Goal: Task Accomplishment & Management: Manage account settings

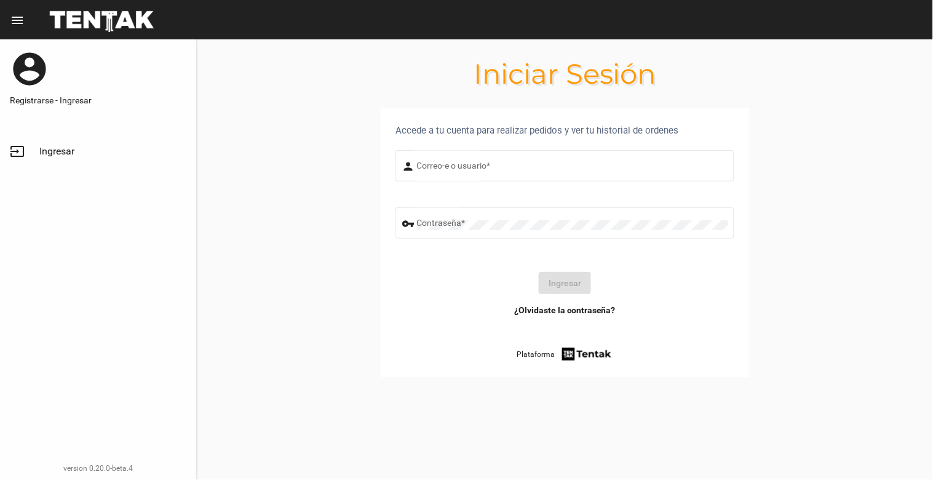
type input "[EMAIL_ADDRESS][DOMAIN_NAME]"
drag, startPoint x: 564, startPoint y: 287, endPoint x: 535, endPoint y: 359, distance: 78.1
click at [523, 370] on div "Accede a tu cuenta para realizar pedidos y ver tu historial de ordenes person […" at bounding box center [565, 242] width 368 height 269
click at [582, 290] on button "Ingresar" at bounding box center [565, 283] width 52 height 22
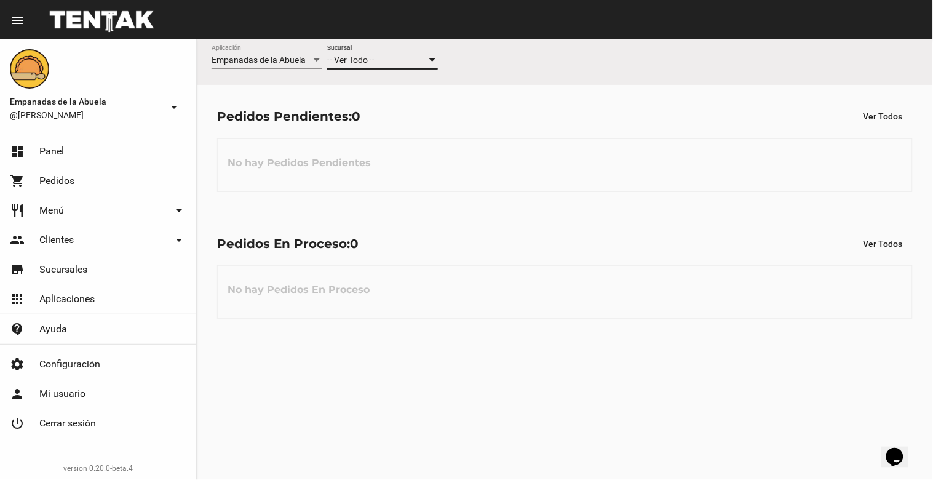
click at [433, 58] on div at bounding box center [432, 59] width 6 height 3
click at [416, 116] on span "Lomas de Zamora" at bounding box center [382, 112] width 111 height 26
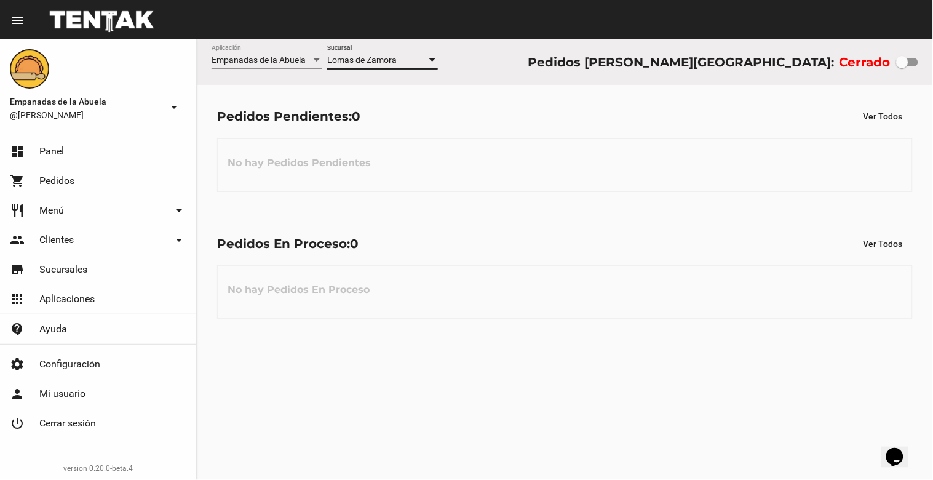
click at [905, 65] on div at bounding box center [902, 62] width 12 height 12
click at [902, 66] on input "checkbox" at bounding box center [902, 66] width 1 height 1
checkbox input "true"
